Goal: Transaction & Acquisition: Book appointment/travel/reservation

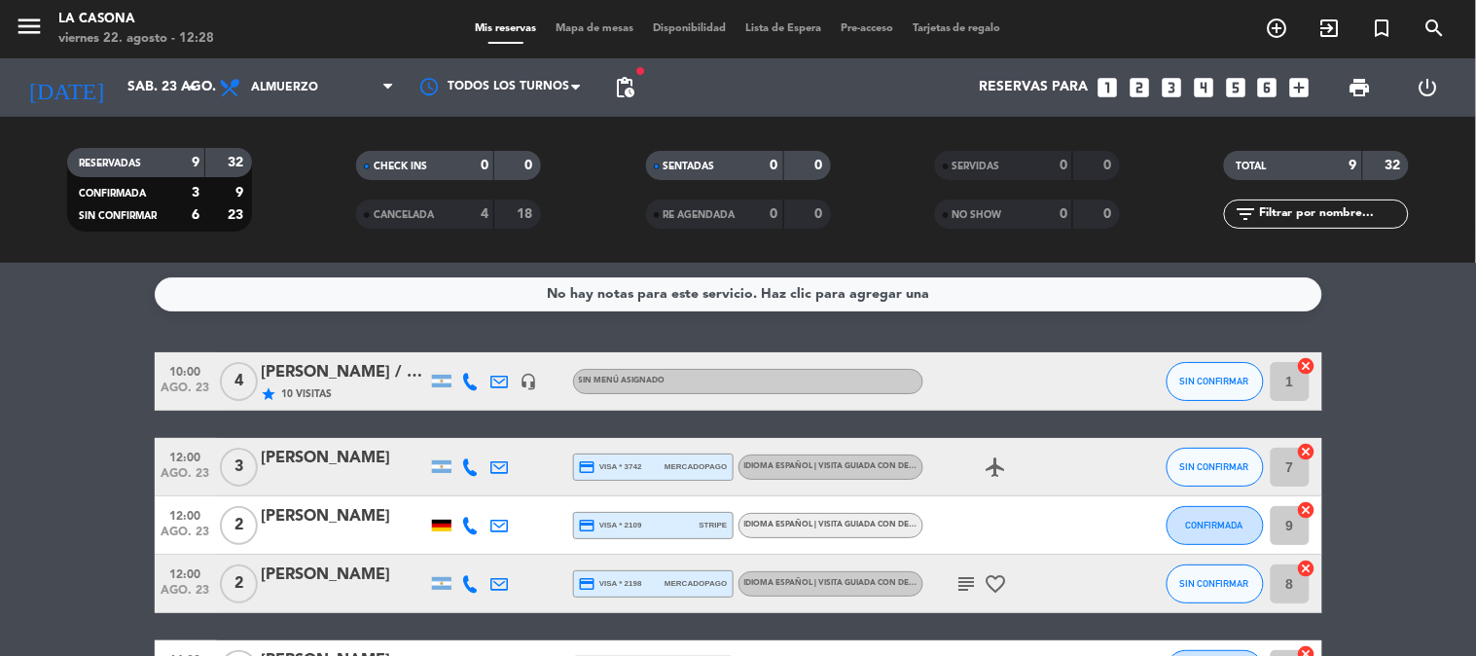
scroll to position [270, 0]
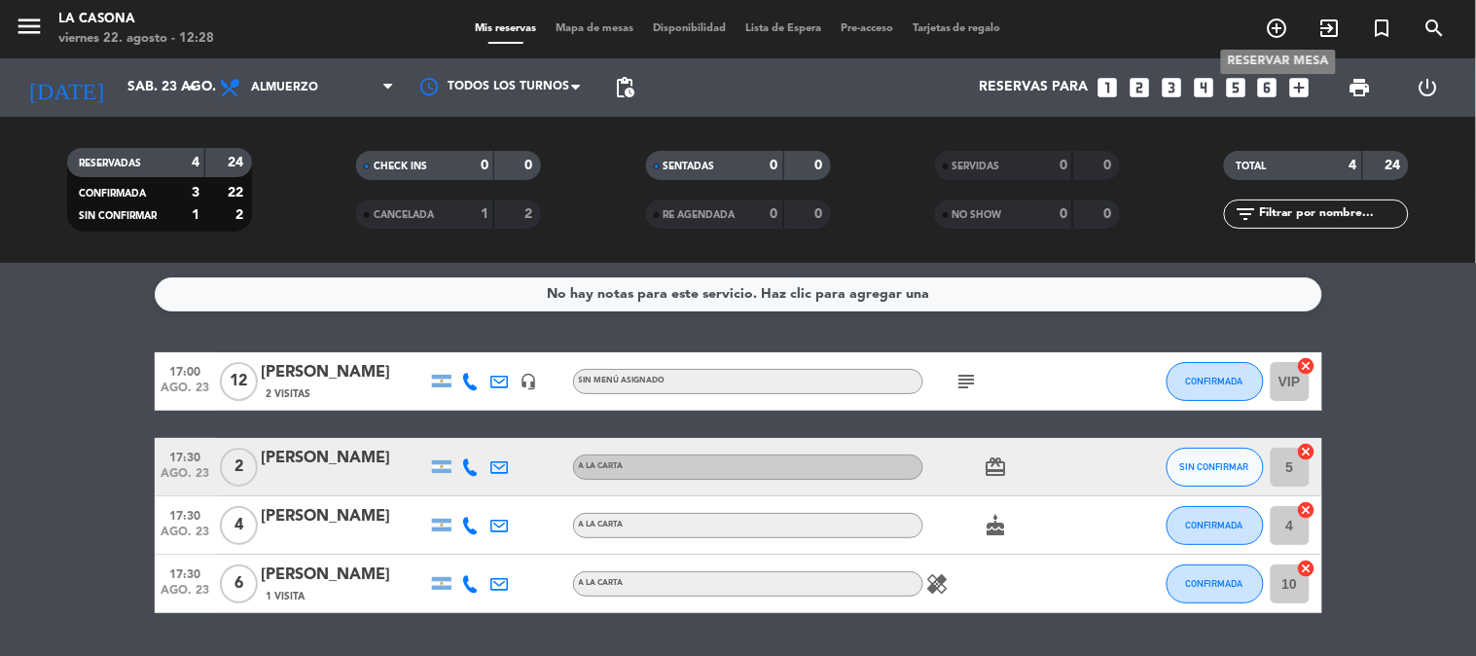
click at [1282, 27] on icon "add_circle_outline" at bounding box center [1276, 28] width 23 height 23
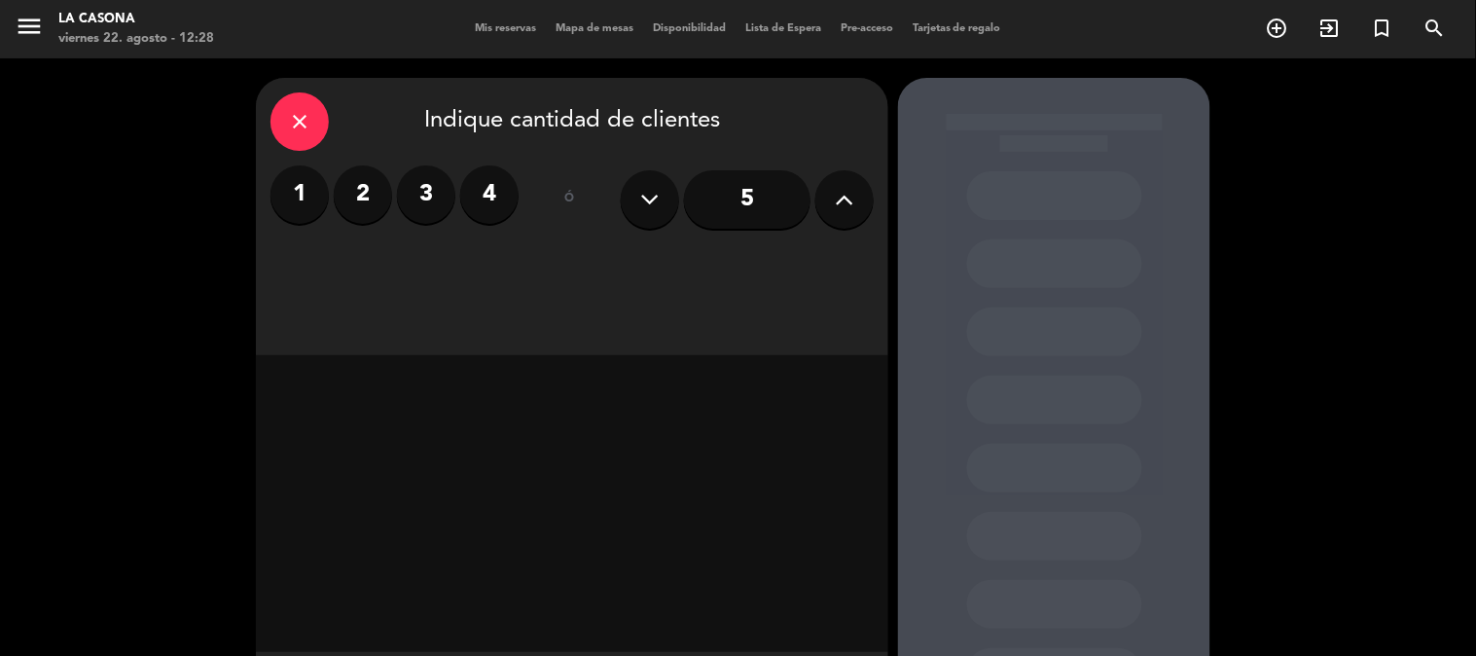
click at [870, 191] on button at bounding box center [844, 199] width 58 height 58
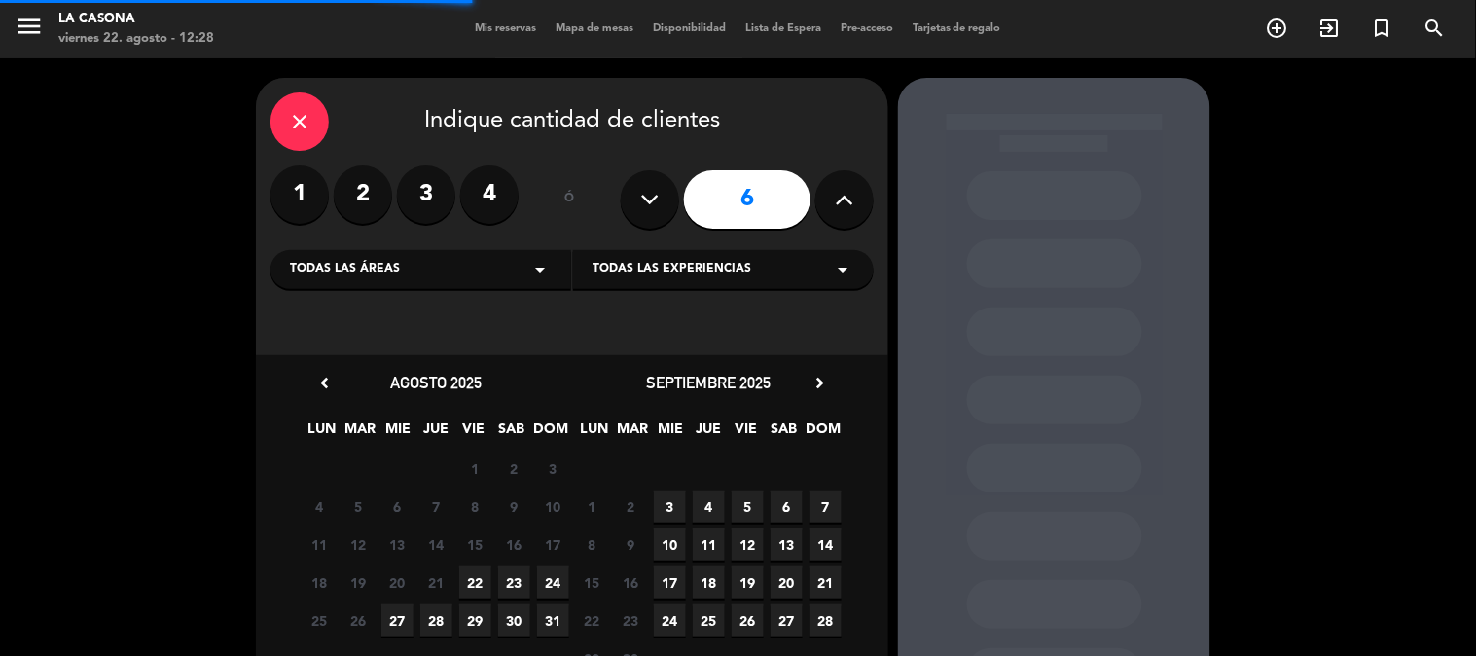
click at [859, 198] on button at bounding box center [844, 199] width 58 height 58
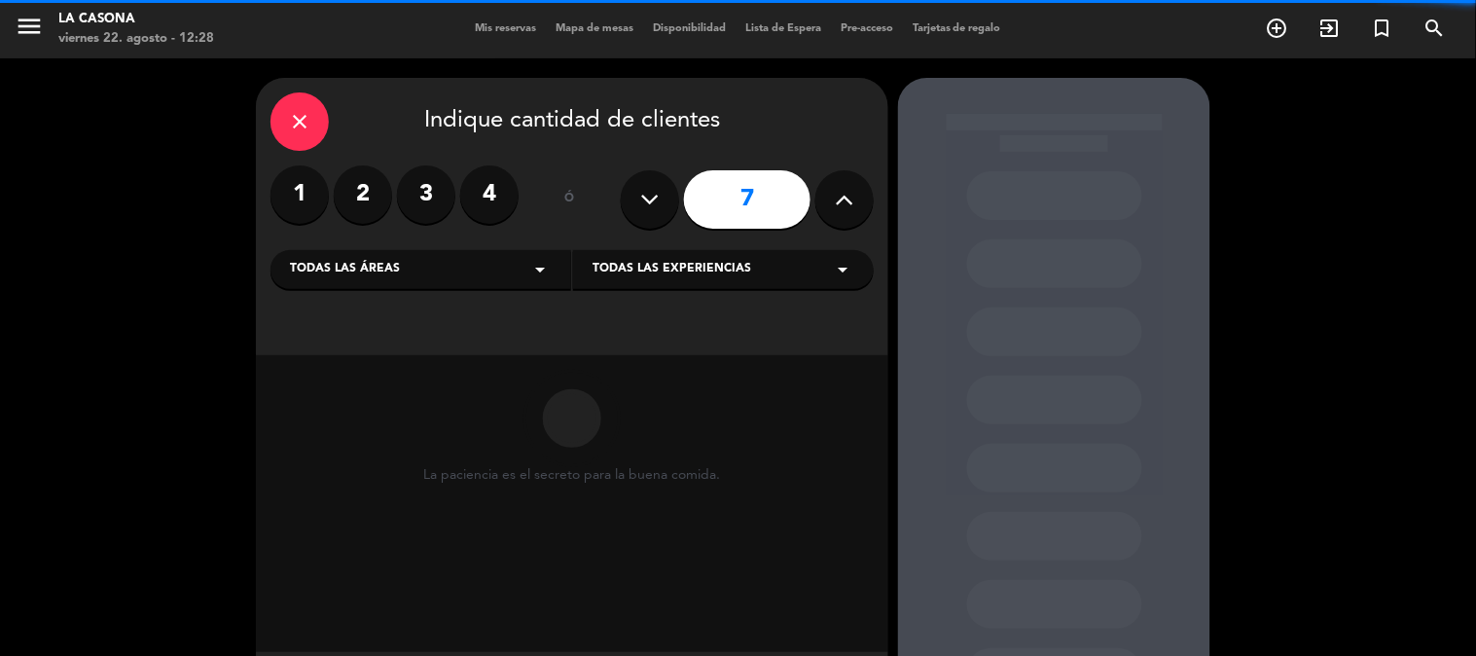
click at [859, 198] on button at bounding box center [844, 199] width 58 height 58
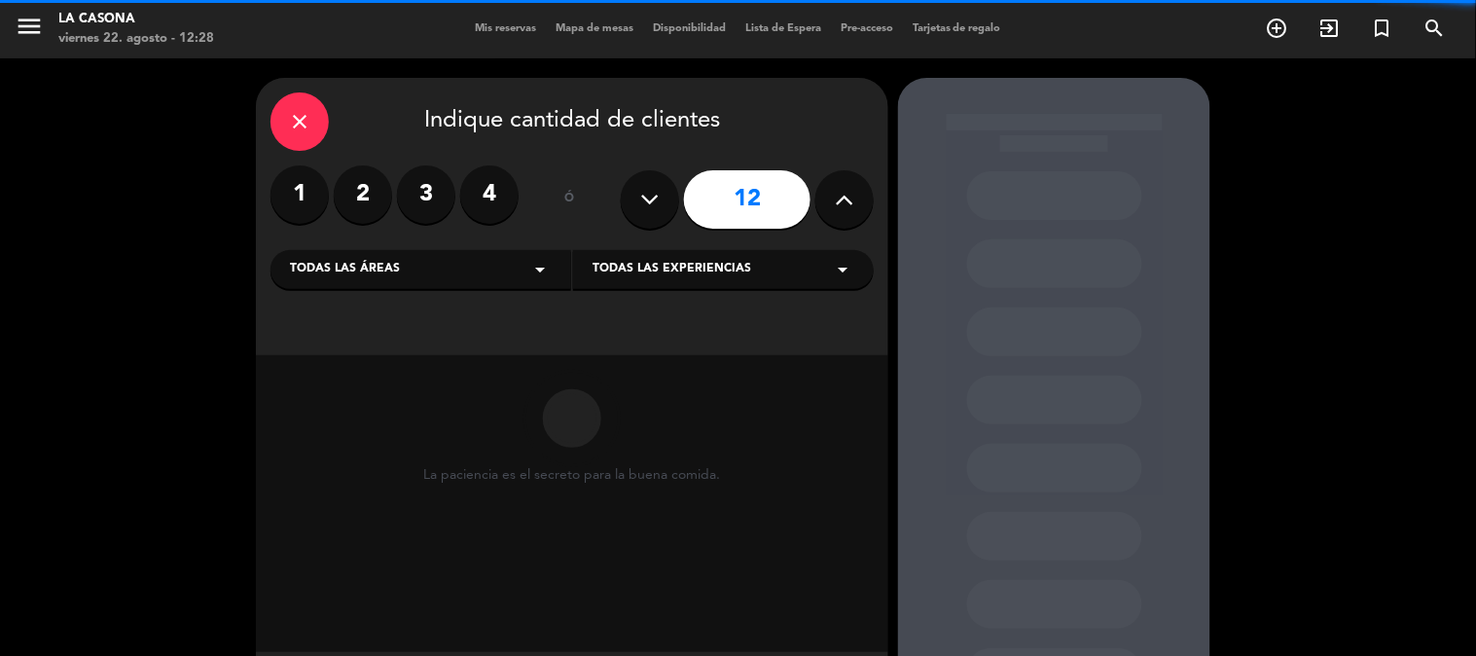
click at [859, 198] on button at bounding box center [844, 199] width 58 height 58
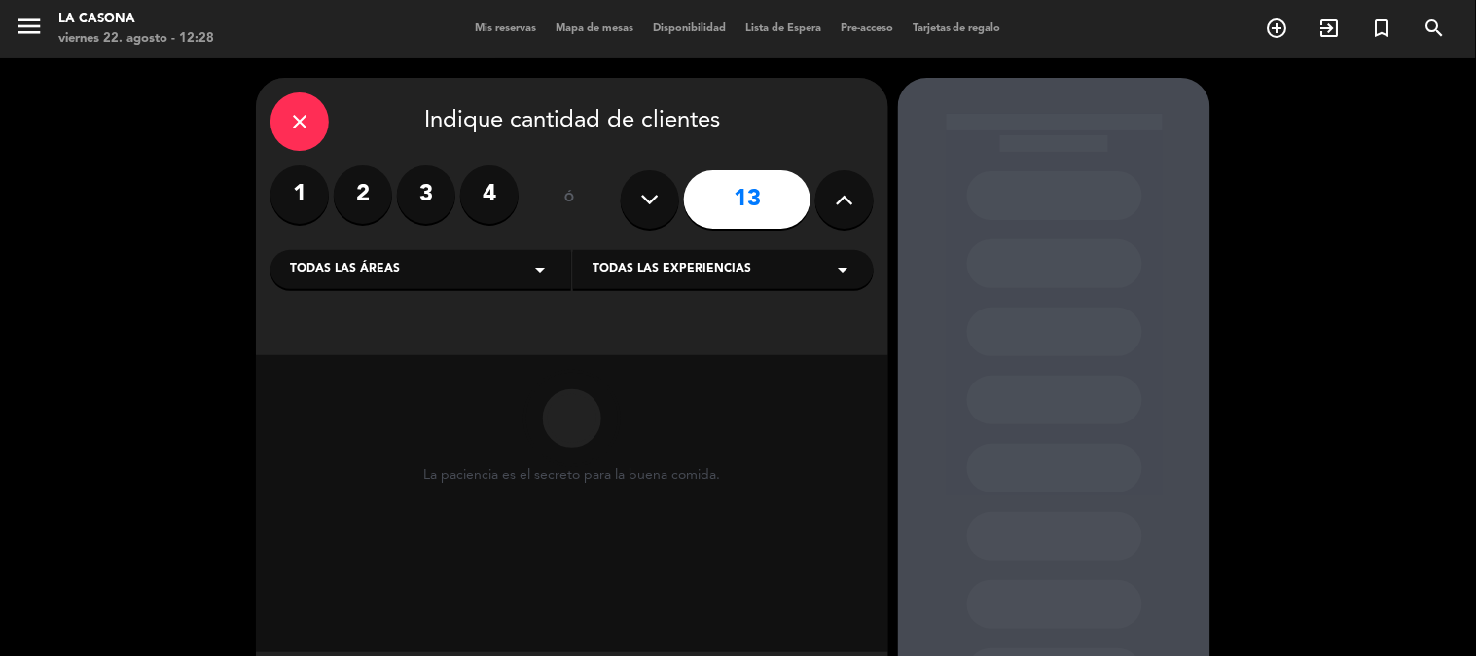
click at [859, 198] on button at bounding box center [844, 199] width 58 height 58
type input "16"
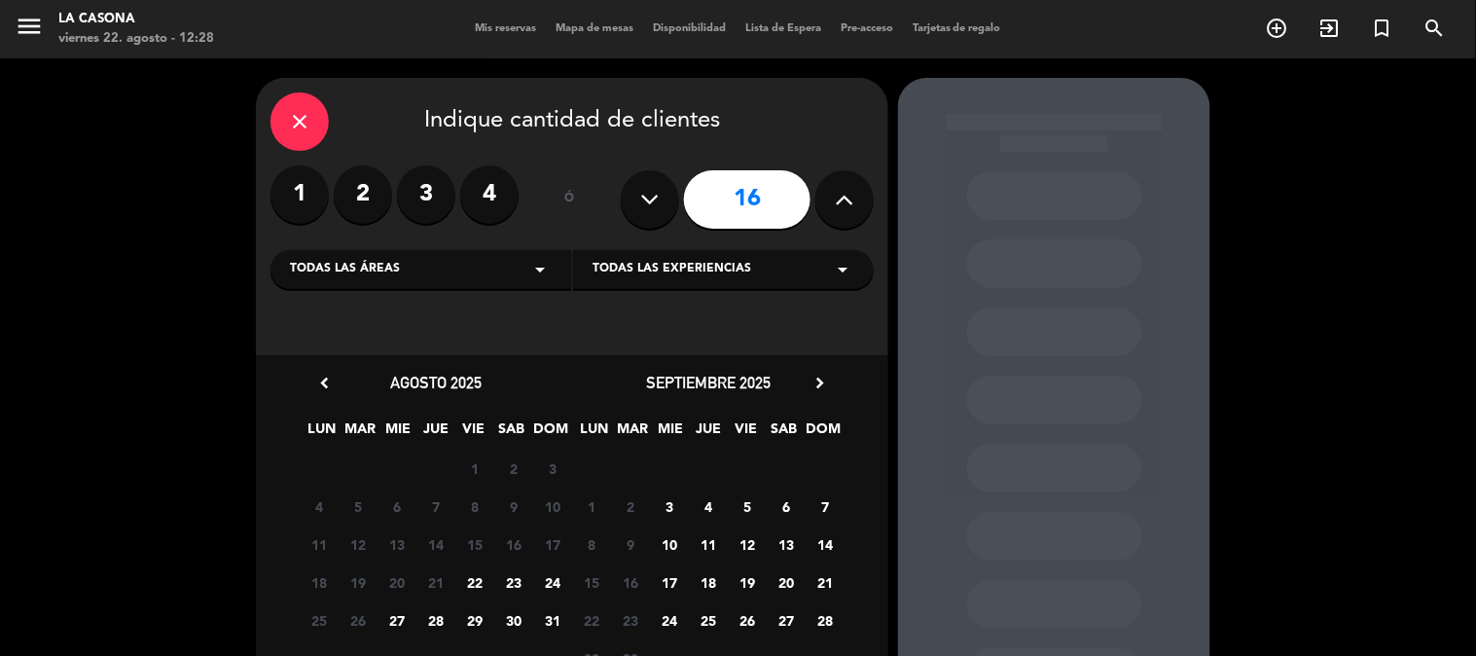
click at [516, 582] on span "23" at bounding box center [514, 582] width 32 height 32
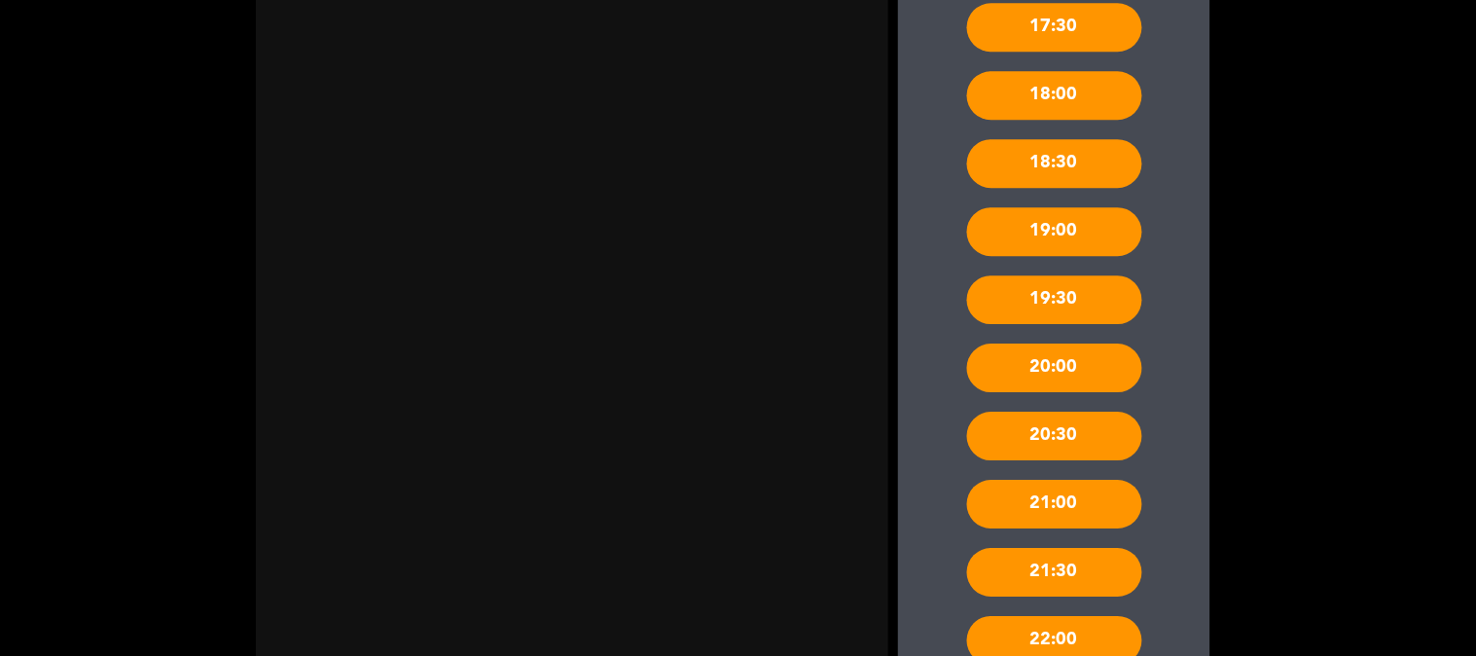
scroll to position [1488, 0]
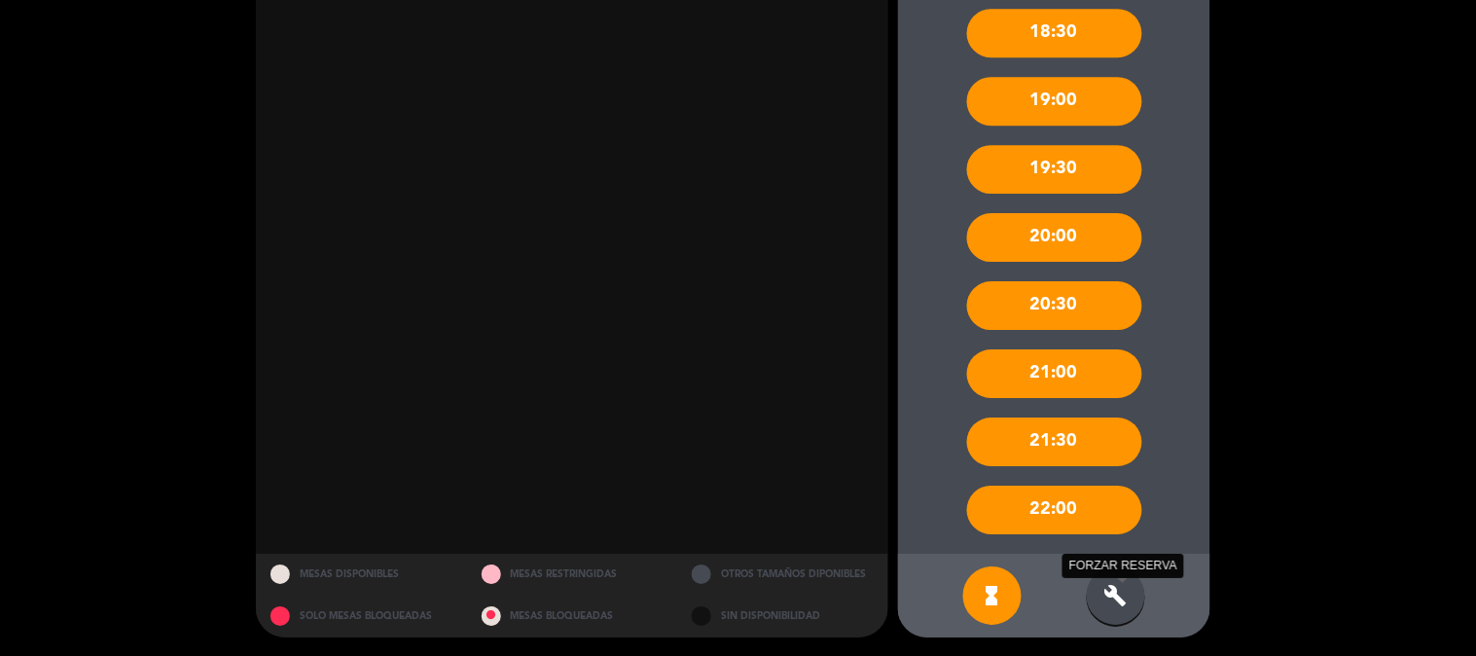
click at [1111, 584] on icon "build" at bounding box center [1115, 595] width 23 height 23
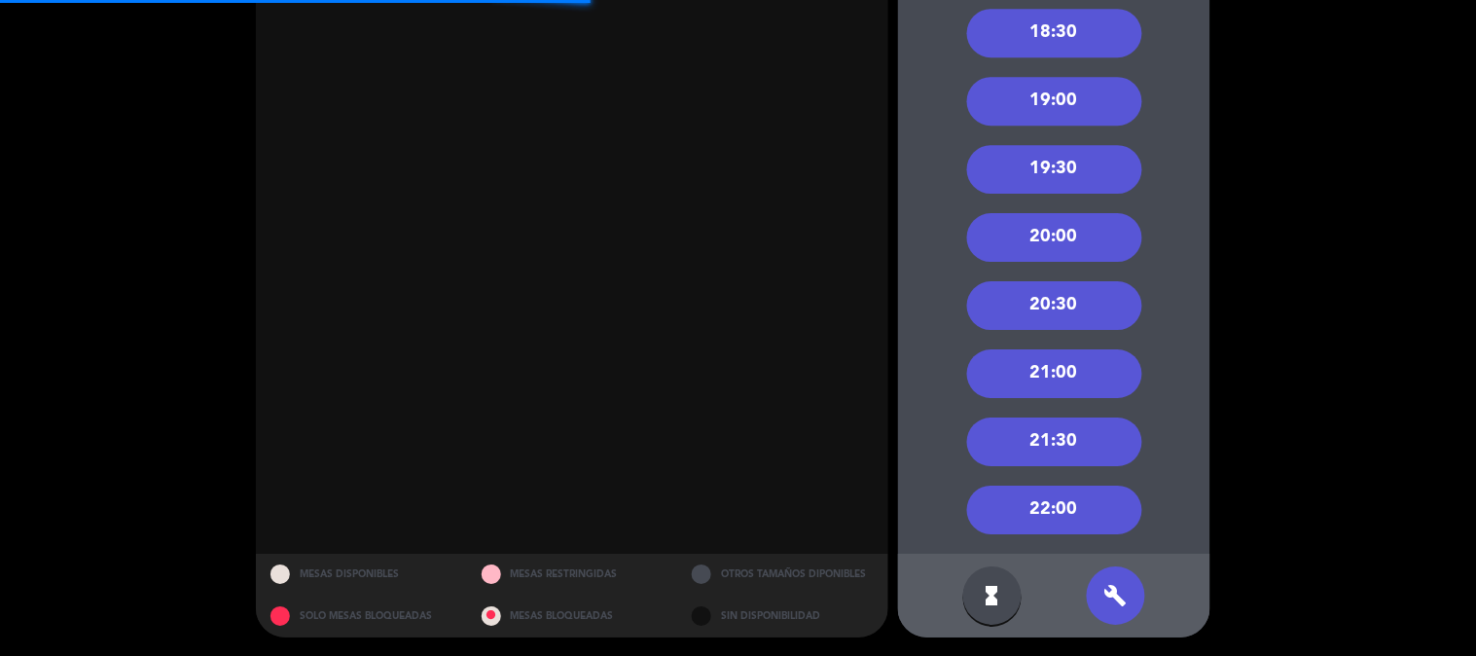
click at [1060, 153] on div "19:30" at bounding box center [1054, 169] width 175 height 49
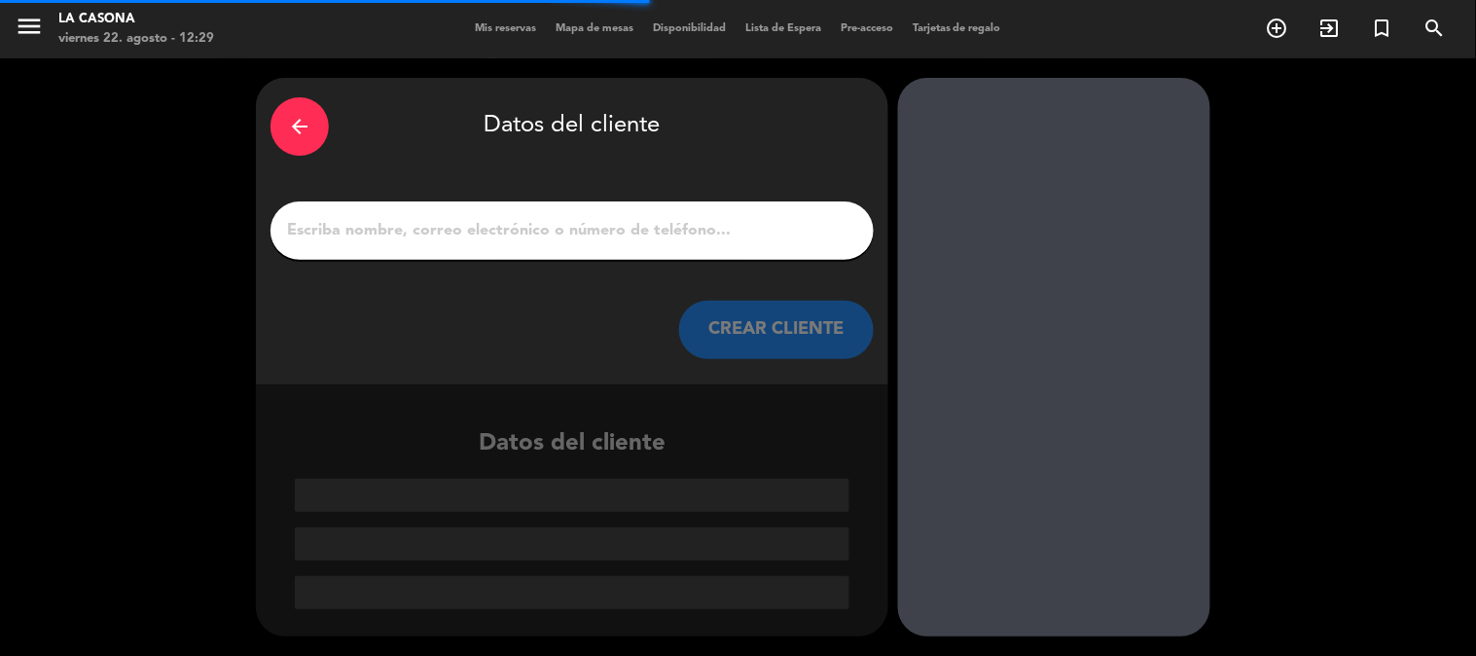
scroll to position [0, 0]
paste input "[PERSON_NAME]"
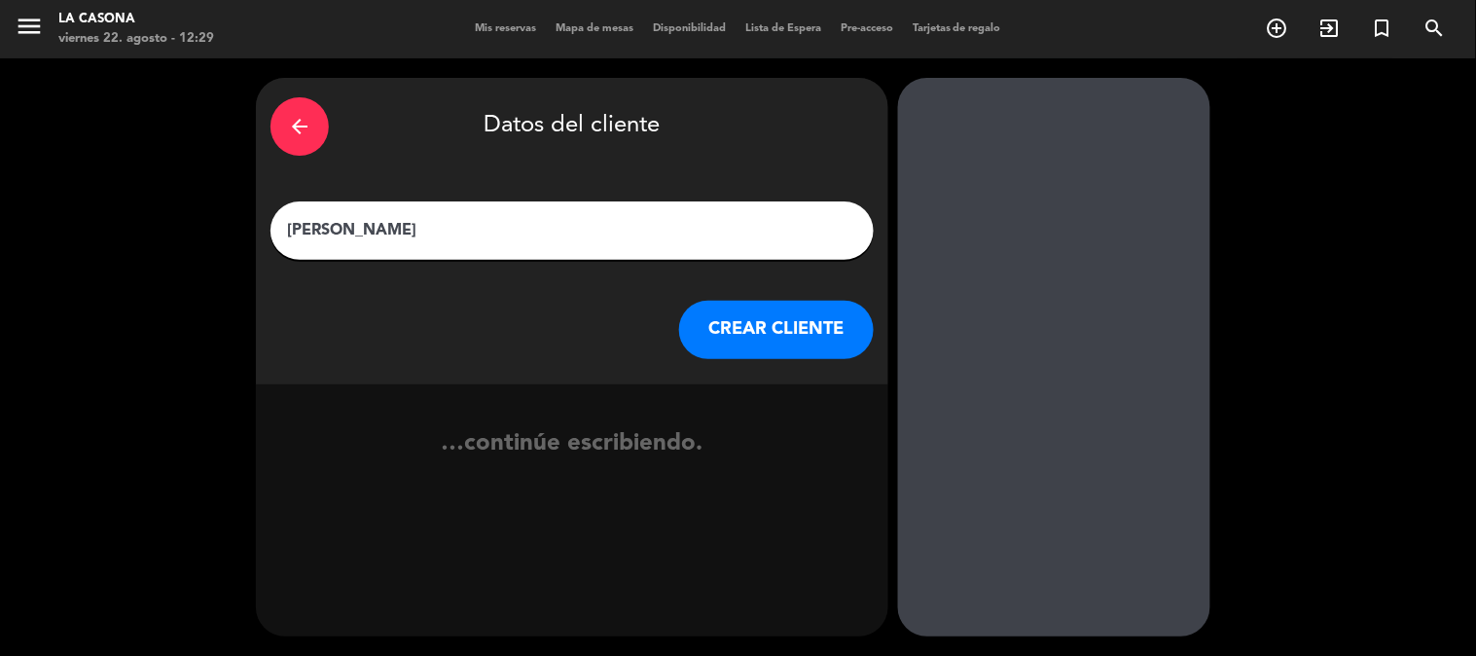
type input "[PERSON_NAME]"
click at [755, 336] on button "CREAR CLIENTE" at bounding box center [776, 330] width 195 height 58
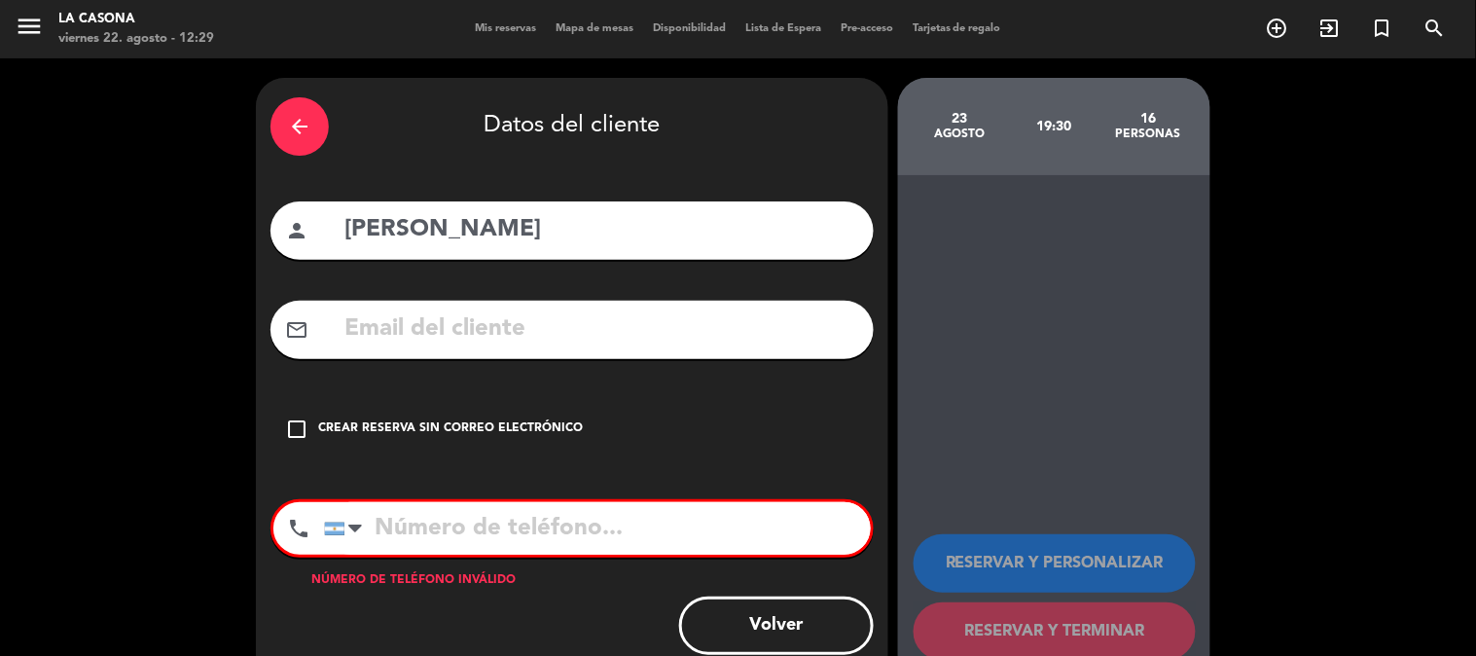
paste input "[EMAIL_ADDRESS][DOMAIN_NAME]"
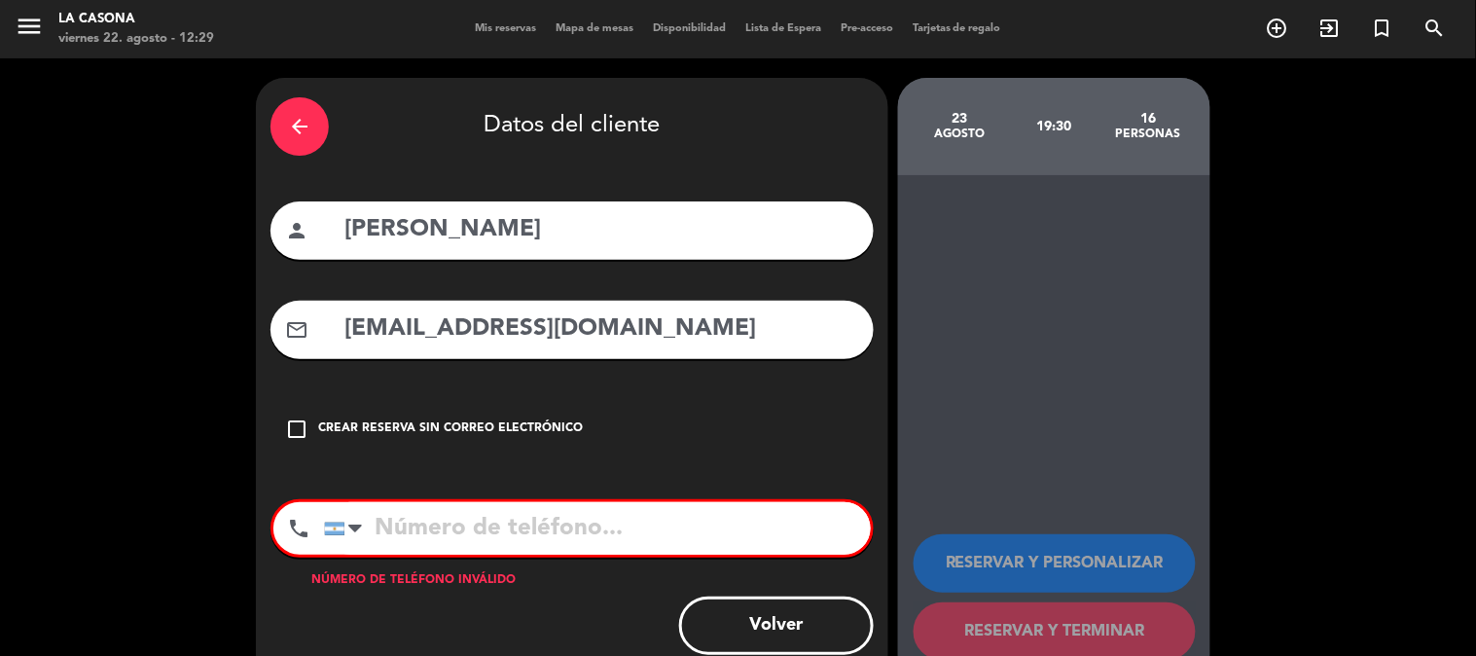
type input "[EMAIL_ADDRESS][DOMAIN_NAME]"
paste input "[PHONE_NUMBER]"
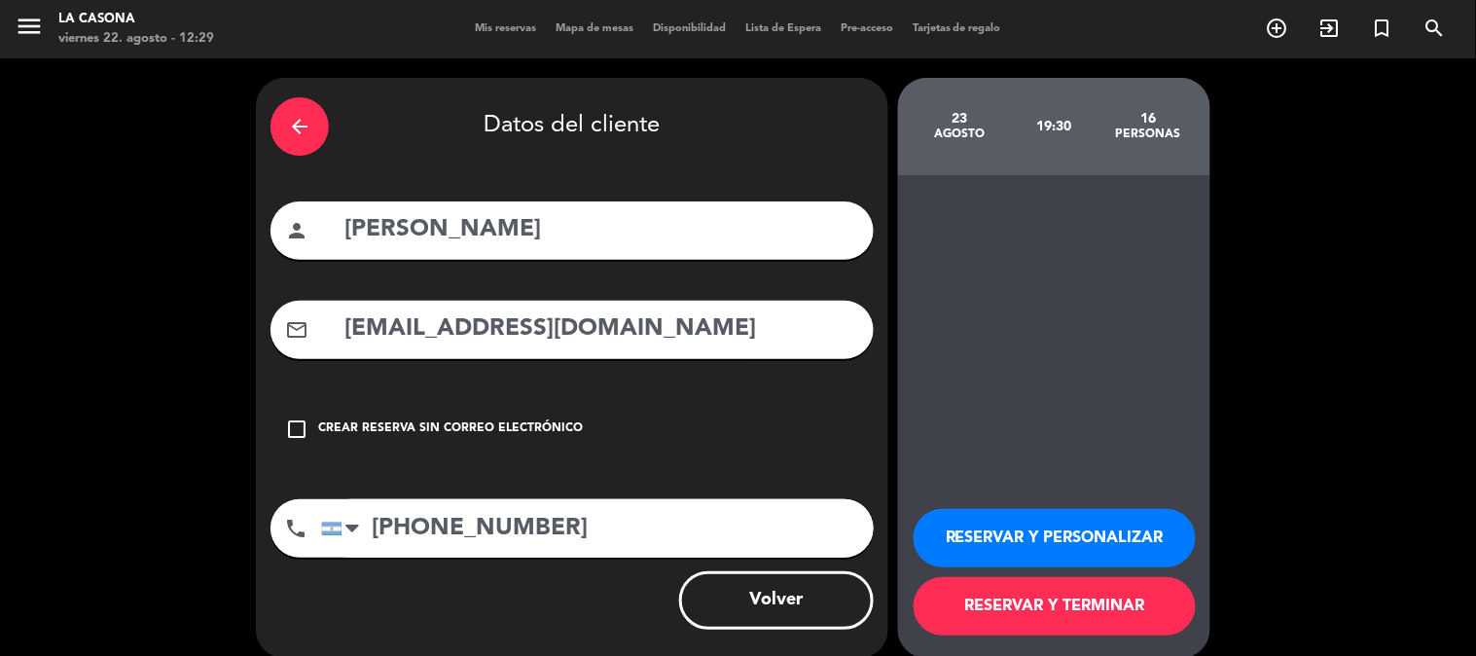
type input "[PHONE_NUMBER]"
click at [954, 522] on button "RESERVAR Y PERSONALIZAR" at bounding box center [1054, 538] width 282 height 58
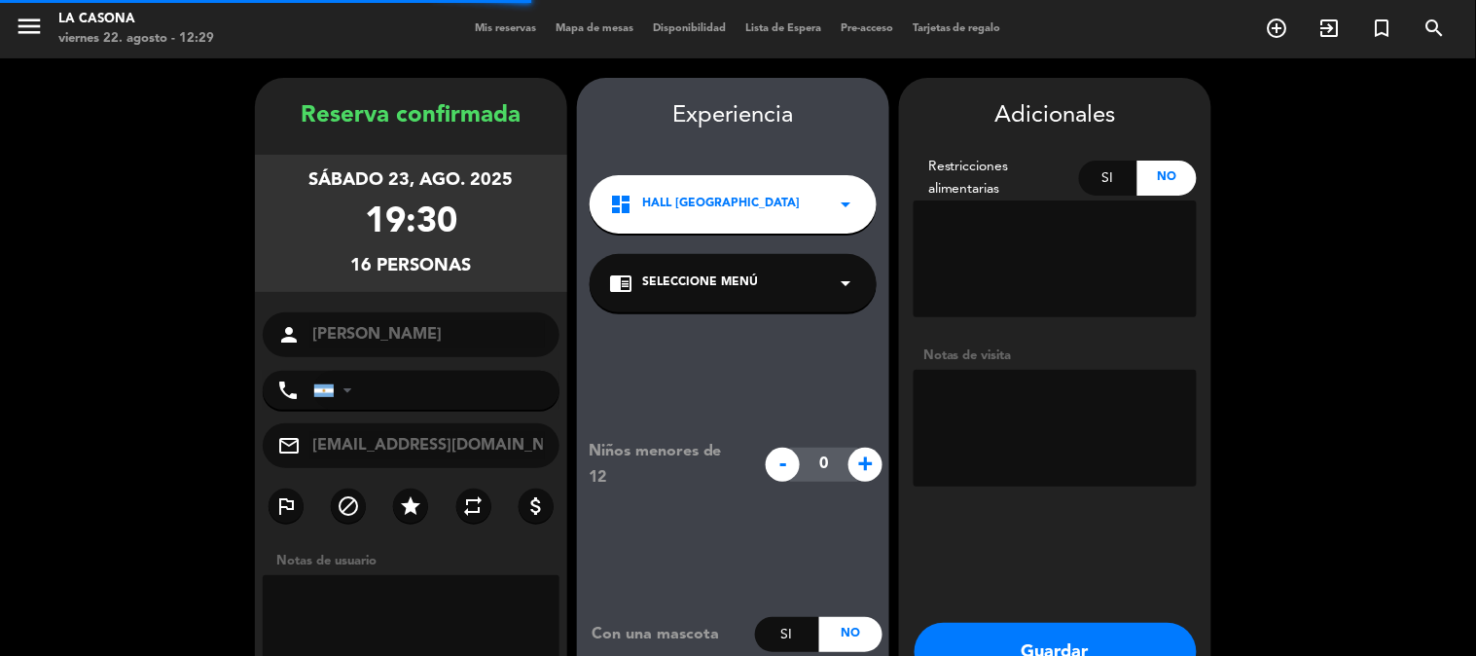
type input "[PHONE_NUMBER]"
